Goal: Task Accomplishment & Management: Manage account settings

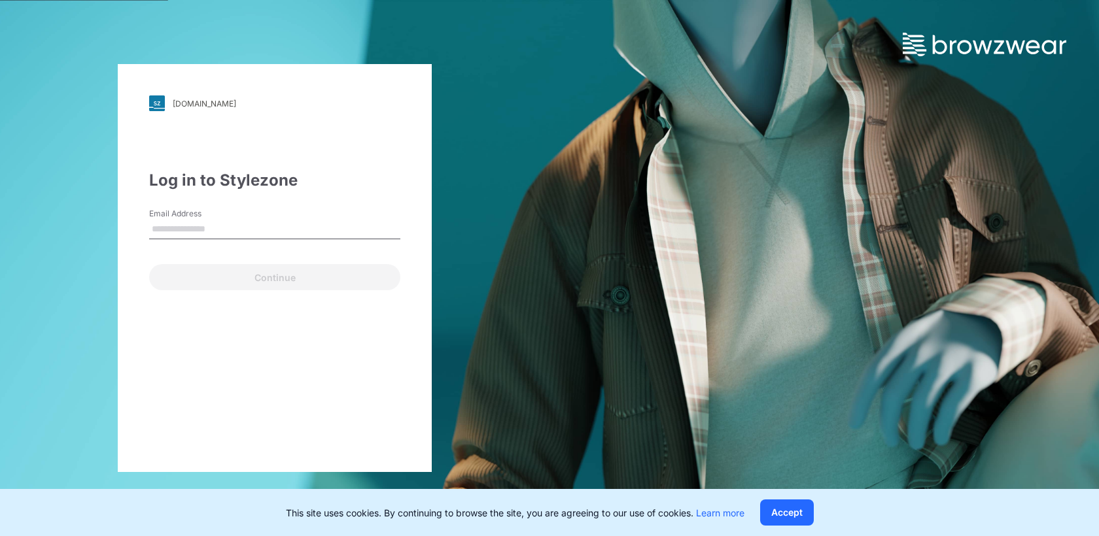
click at [226, 237] on input "Email Address" at bounding box center [274, 230] width 251 height 20
type input "**********"
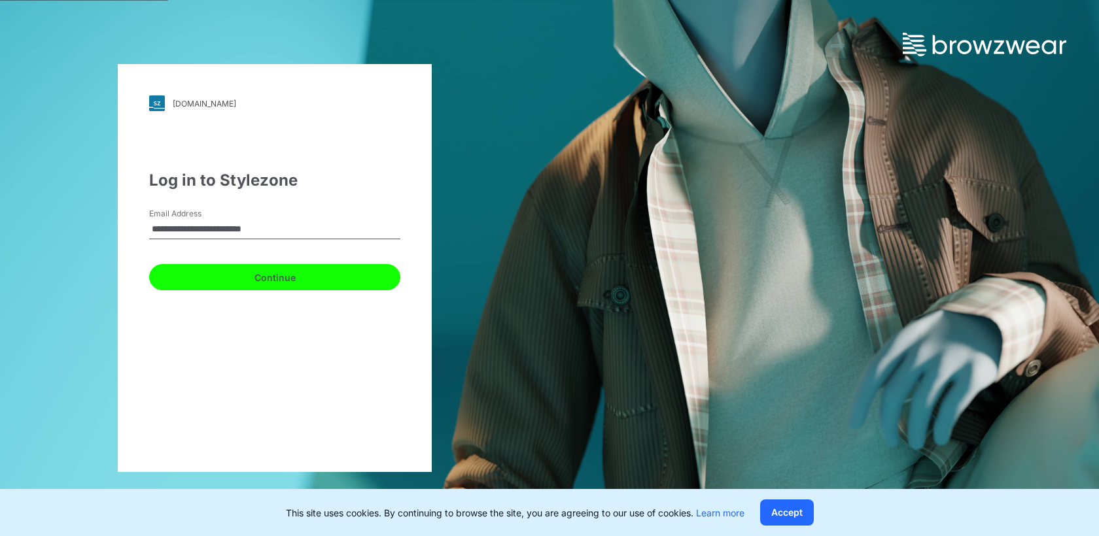
click at [282, 279] on button "Continue" at bounding box center [274, 277] width 251 height 26
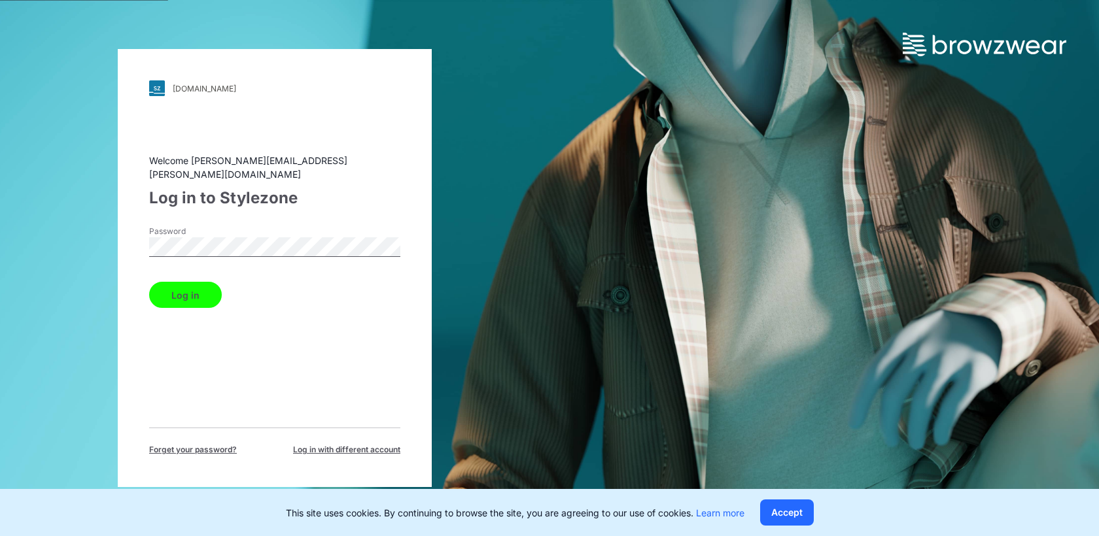
click at [186, 292] on button "Log in" at bounding box center [185, 295] width 73 height 26
